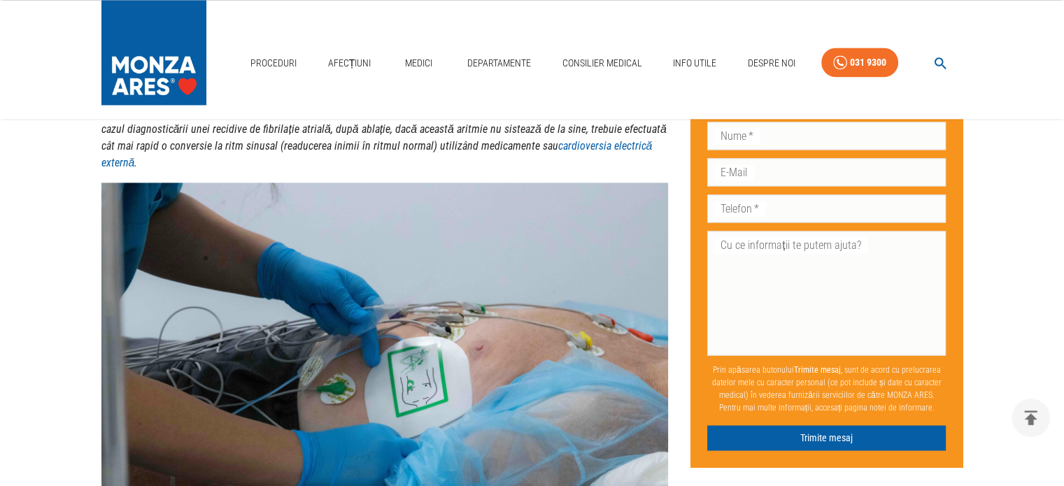
scroll to position [2145, 0]
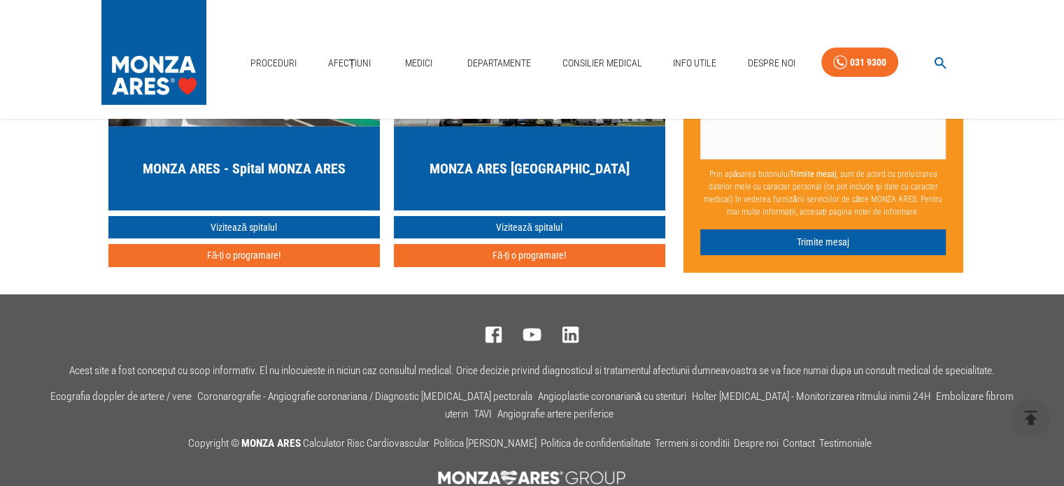
scroll to position [4999, 0]
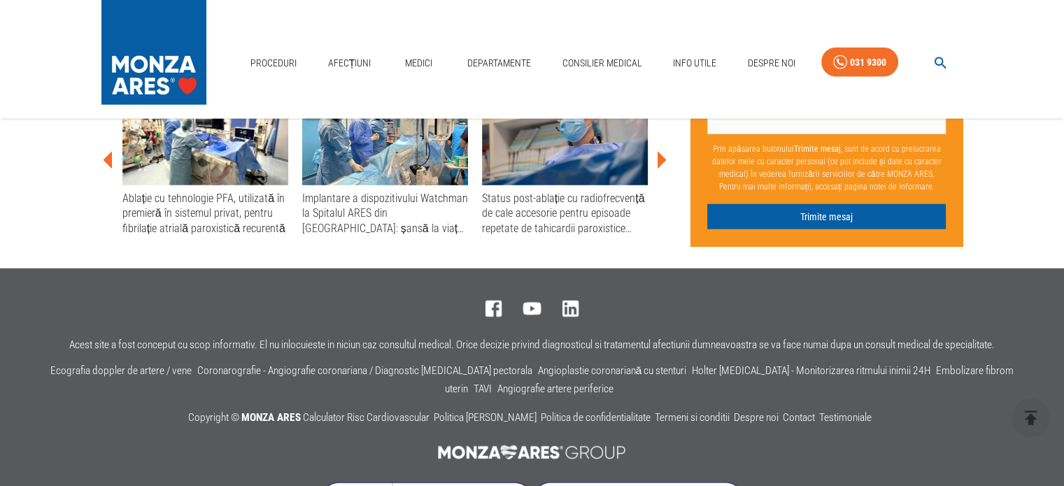
scroll to position [3334, 0]
